Goal: Transaction & Acquisition: Purchase product/service

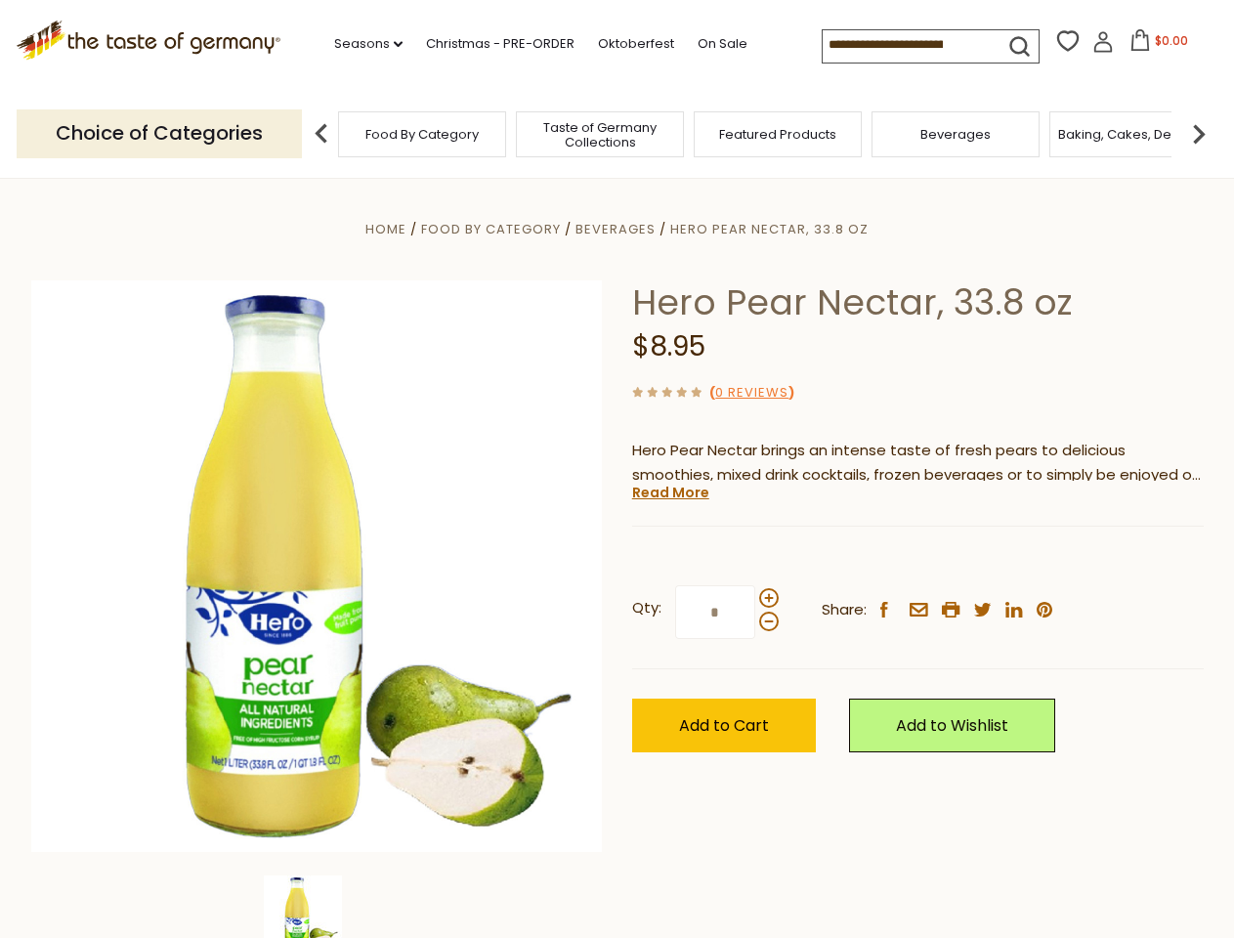
click at [616, 469] on div "Home Food By Category [GEOGRAPHIC_DATA] Hero Pear Nectar, 33.8 oz Hero Pear Nec…" at bounding box center [617, 593] width 1201 height 752
click at [360, 44] on link "Seasons dropdown_arrow" at bounding box center [368, 43] width 68 height 21
click at [1155, 46] on span "$0.00" at bounding box center [1171, 40] width 33 height 17
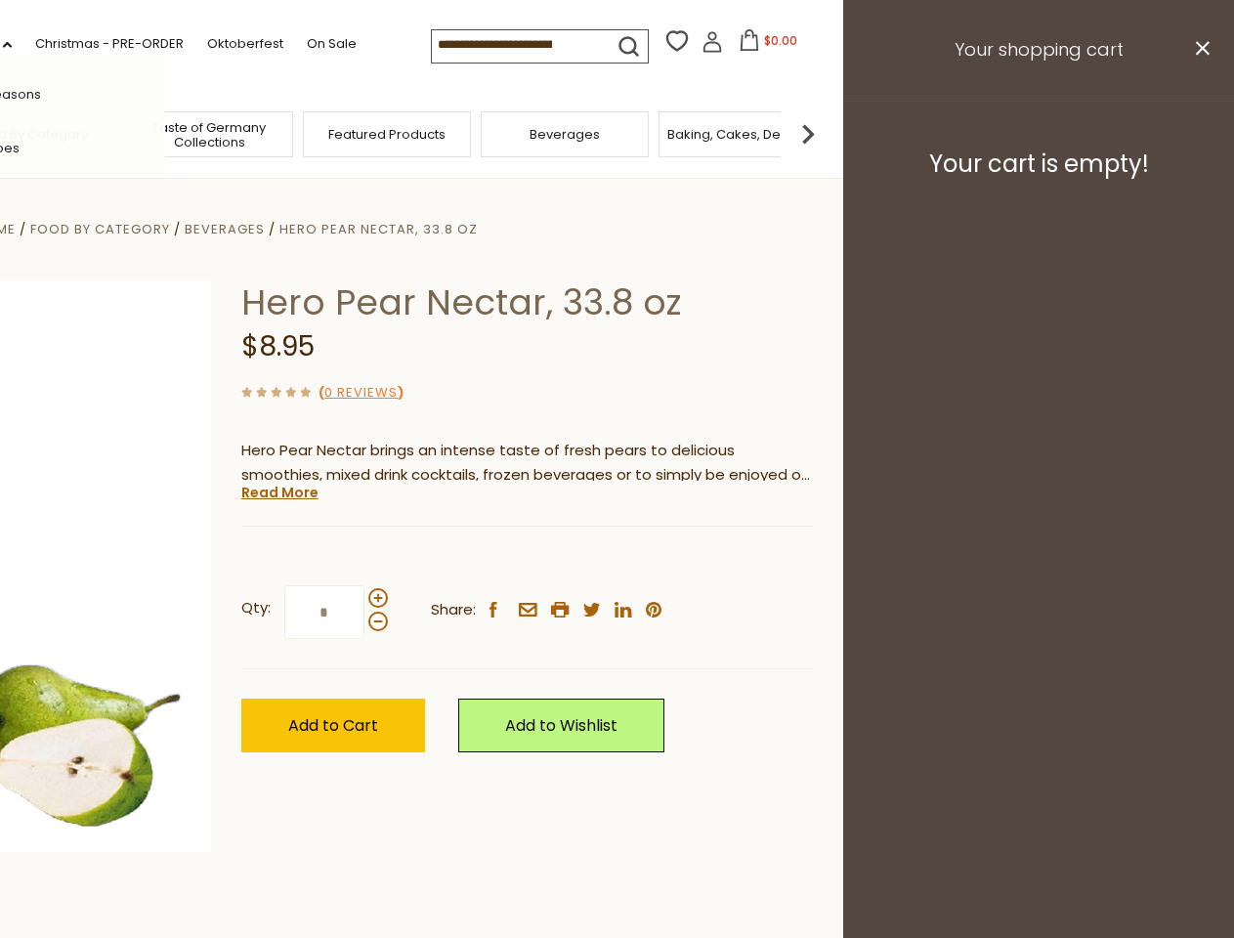
click at [165, 133] on div "All Seasons Recipes Game Day [DATE] [DATE] [DATE][PERSON_NAME] [DATE] Springfes…" at bounding box center [54, 469] width 222 height 828
click at [827, 133] on img at bounding box center [807, 133] width 39 height 39
click at [616, 558] on div "Qty: * Share: facebook email printer twitter linkedin pinterest" at bounding box center [526, 612] width 571 height 113
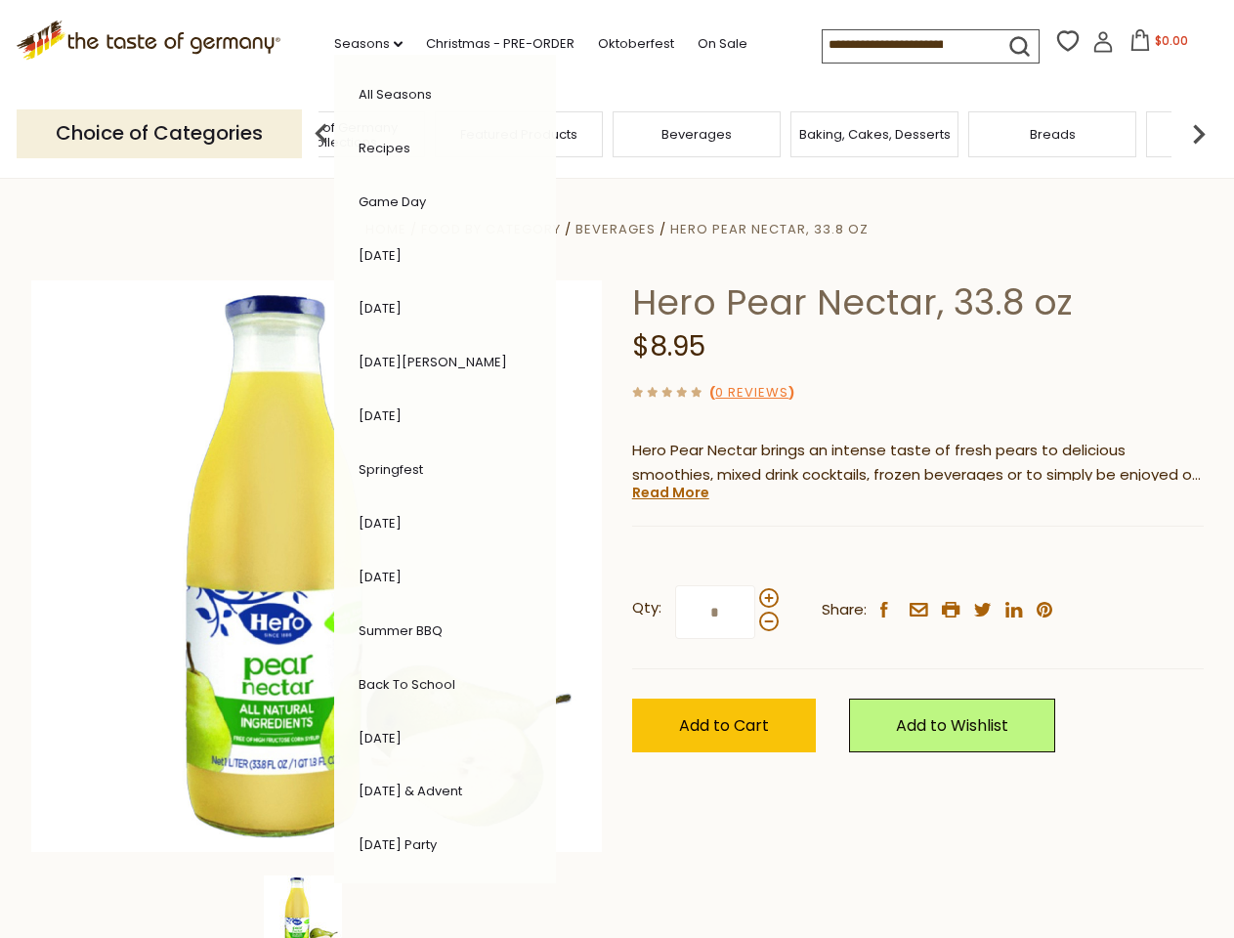
click at [316, 906] on img at bounding box center [303, 914] width 78 height 78
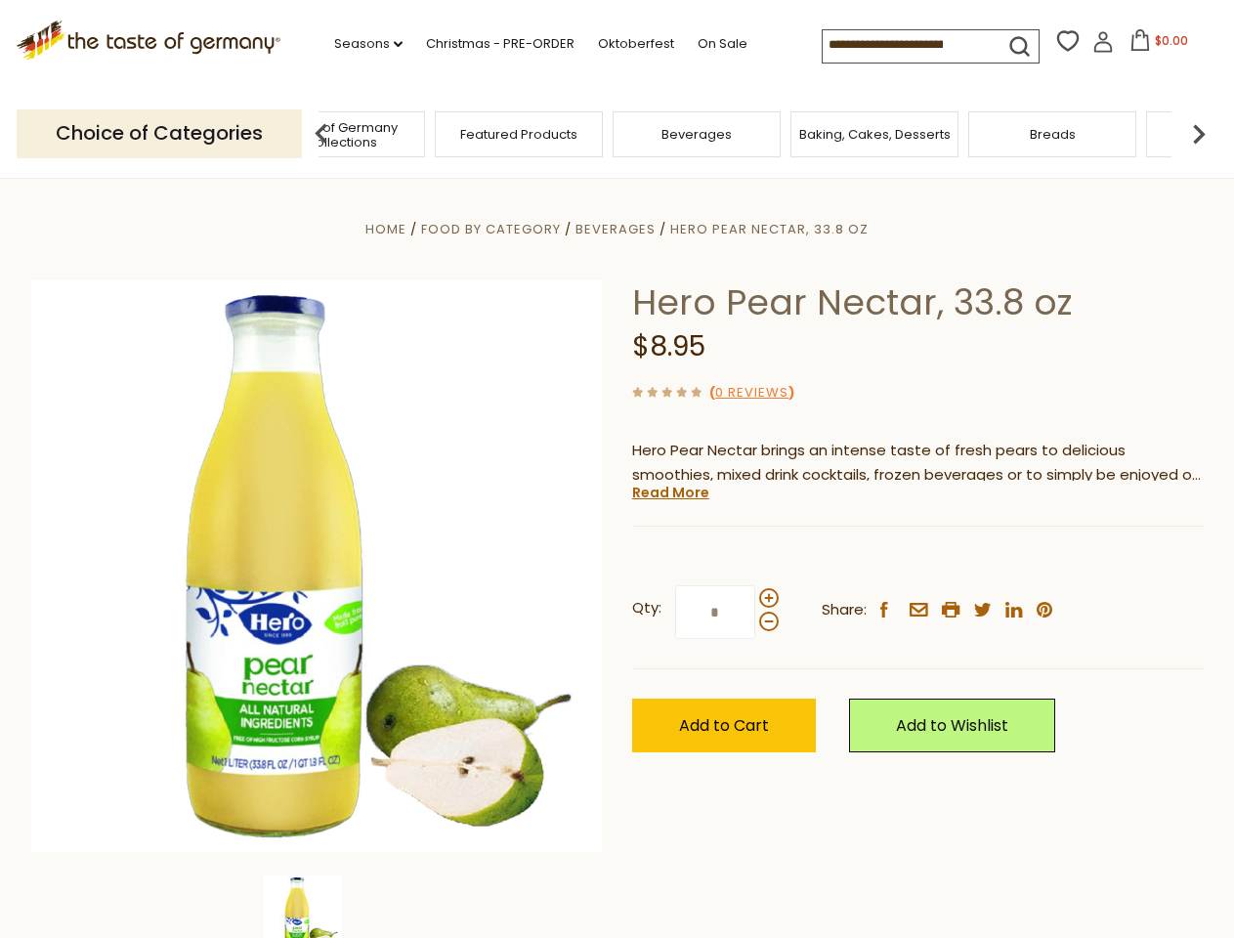
click at [316, 906] on img at bounding box center [303, 914] width 78 height 78
click at [669, 492] on link "Read More" at bounding box center [670, 493] width 77 height 20
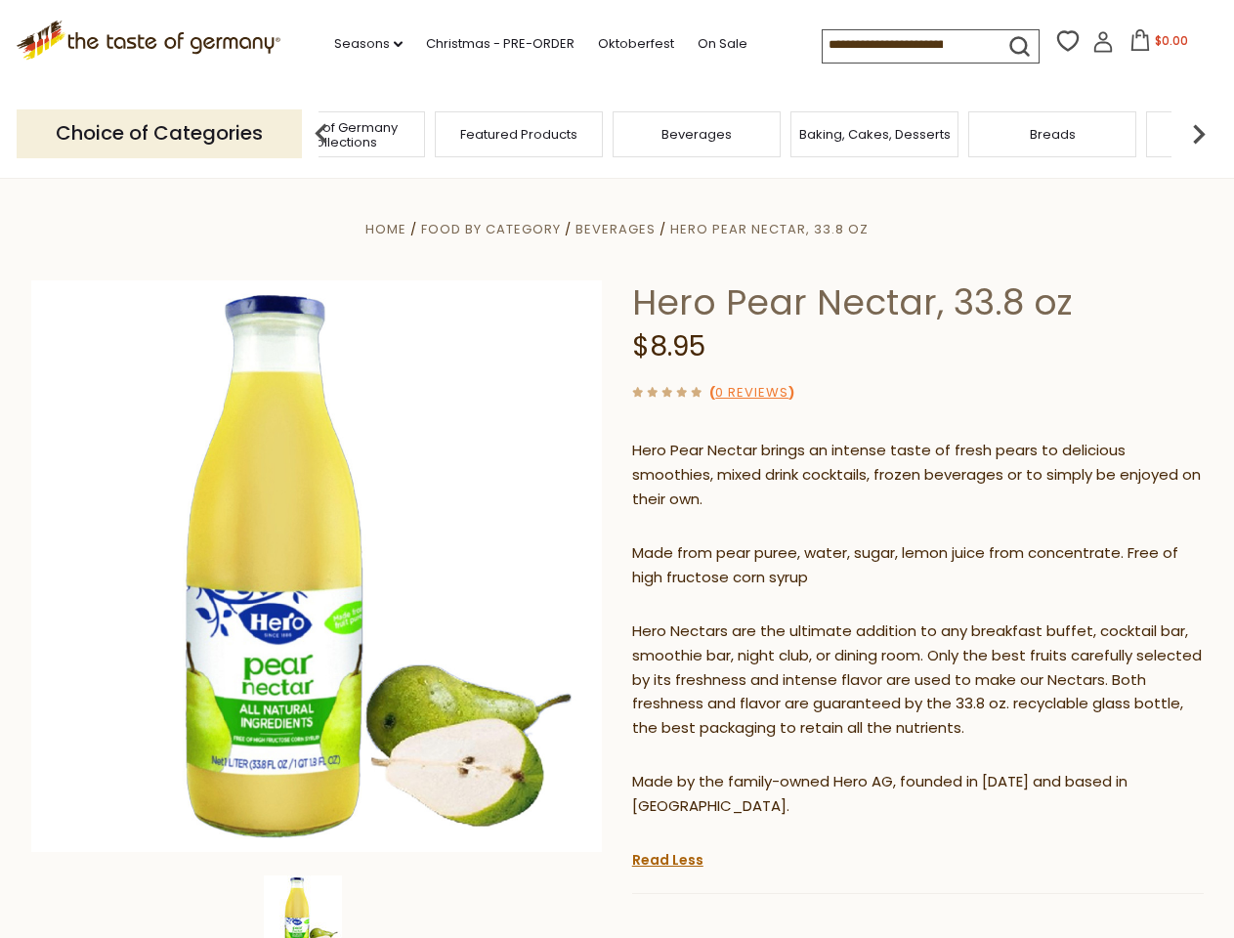
click at [768, 619] on p "Hero Nectars are the ultimate addition to any breakfast buffet, cocktail bar, s…" at bounding box center [917, 680] width 571 height 122
